Goal: Task Accomplishment & Management: Manage account settings

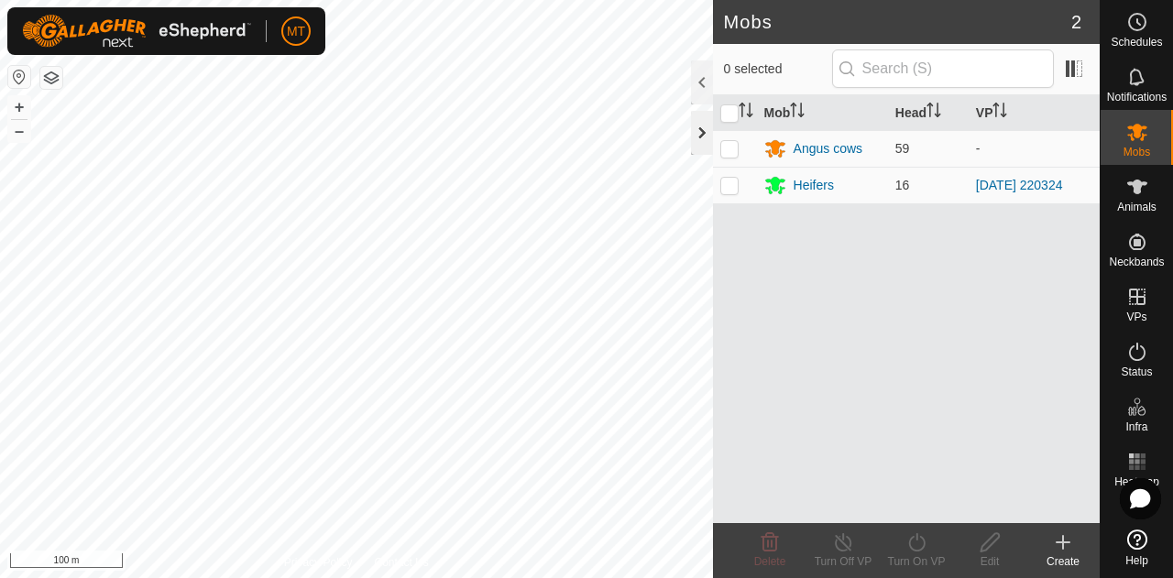
click at [700, 131] on div at bounding box center [702, 133] width 22 height 44
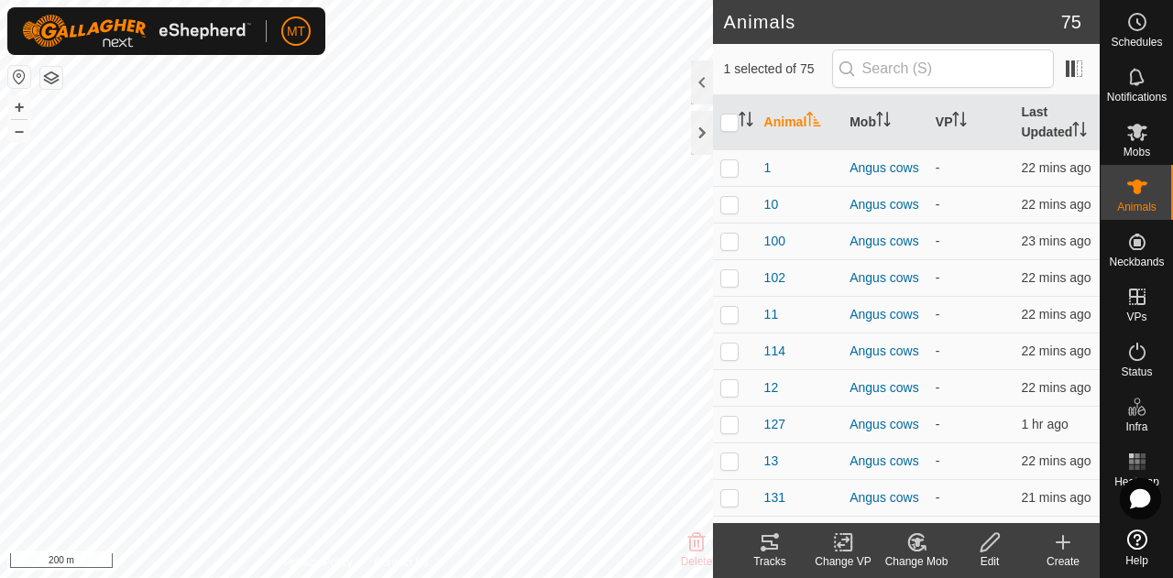
checkbox input "false"
click at [1143, 186] on icon at bounding box center [1137, 187] width 22 height 22
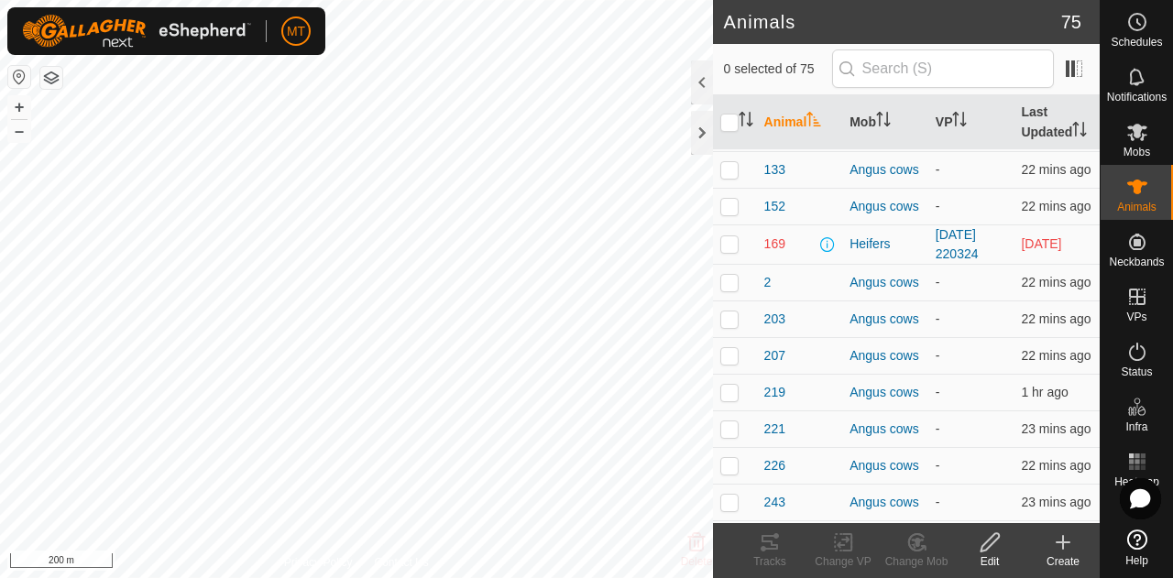
scroll to position [475, 0]
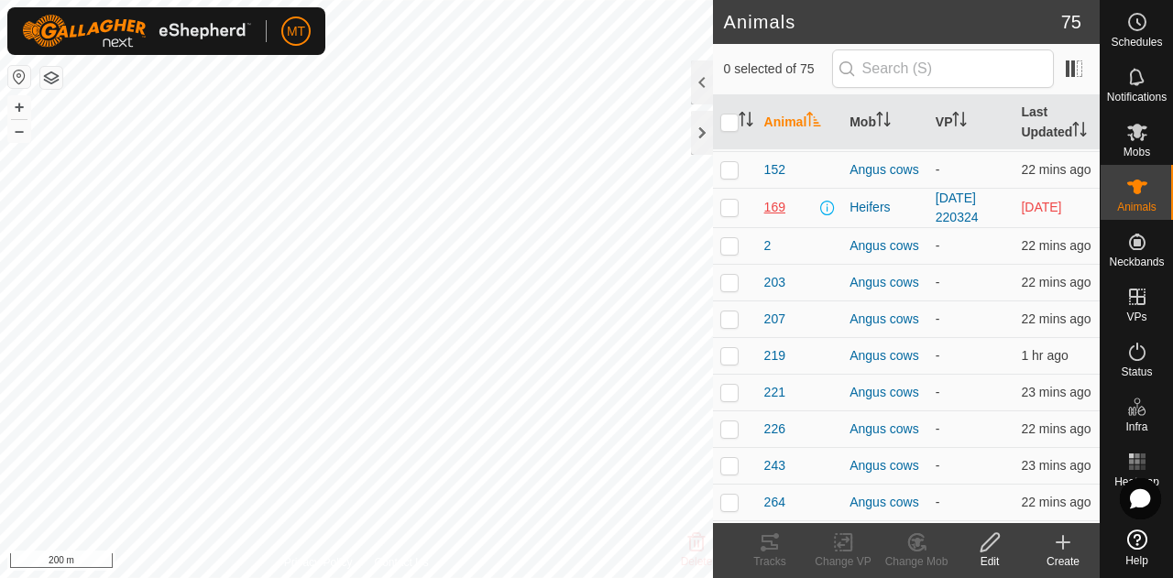
click at [770, 217] on span "169" at bounding box center [774, 207] width 21 height 19
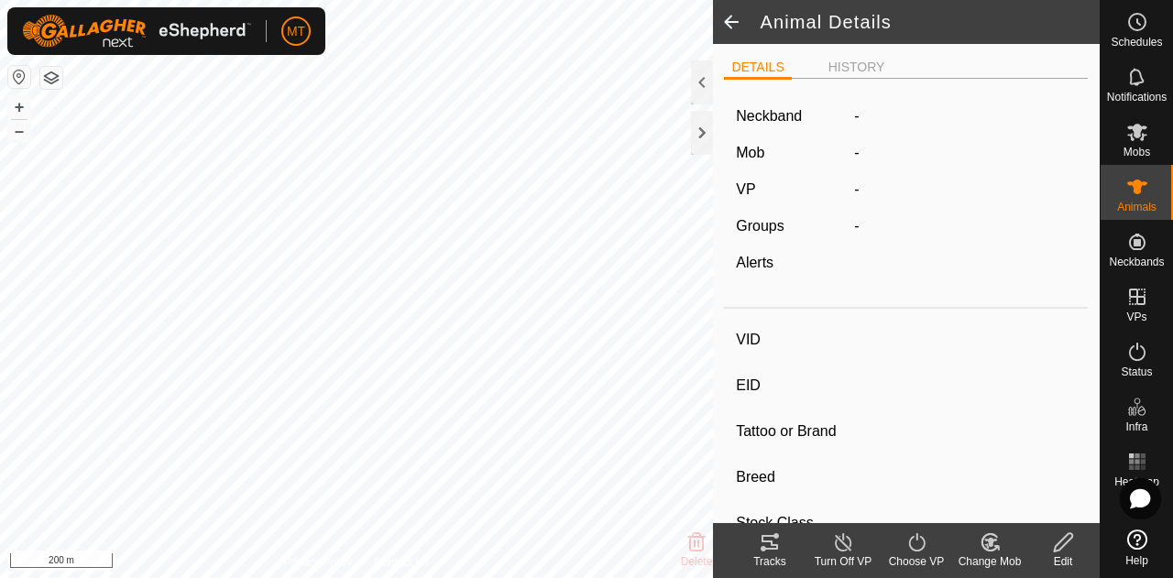
type input "169"
type input "-"
type input "Green"
type input "-"
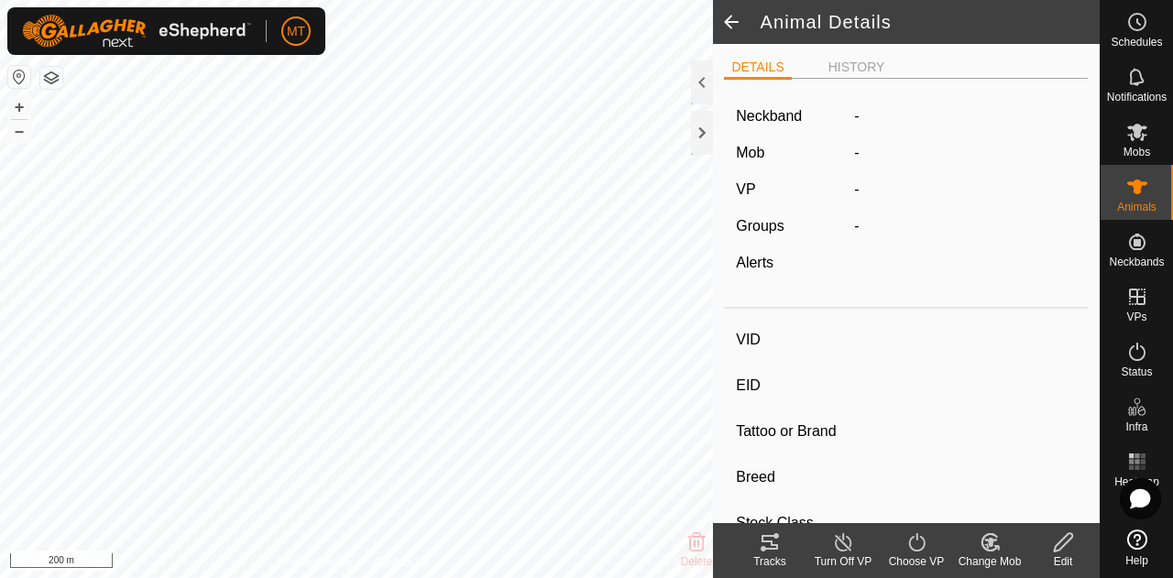
type input "0 kg"
type input "-"
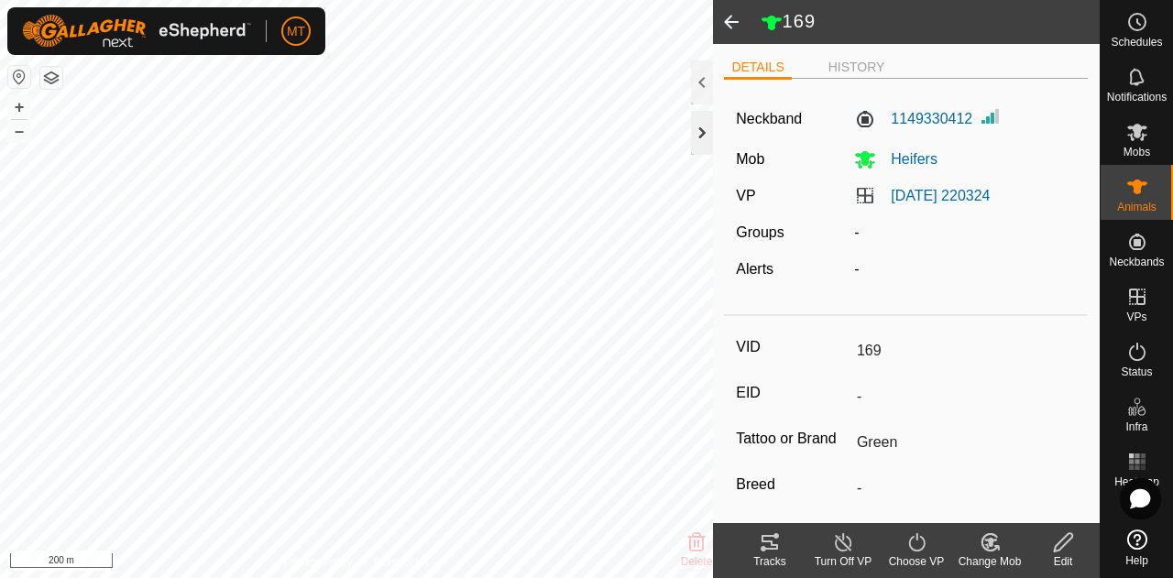
click at [700, 131] on div at bounding box center [702, 133] width 22 height 44
